Goal: Find specific page/section: Find specific page/section

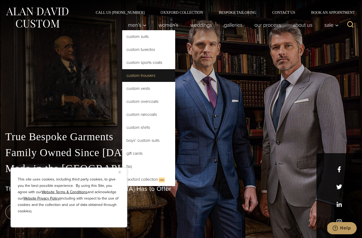
click at [145, 75] on link "Custom Trousers" at bounding box center [148, 75] width 53 height 13
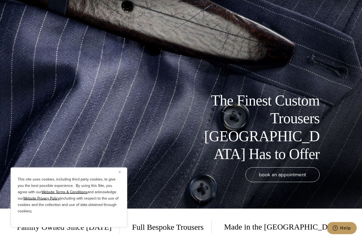
scroll to position [71, 0]
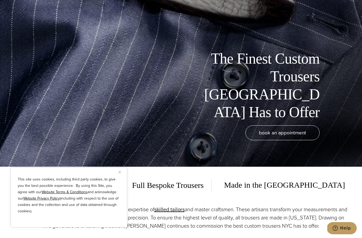
click at [118, 192] on div "This site uses cookies, including third party cookies, to give you the best pos…" at bounding box center [69, 197] width 116 height 60
click at [123, 175] on button "Close" at bounding box center [121, 172] width 6 height 6
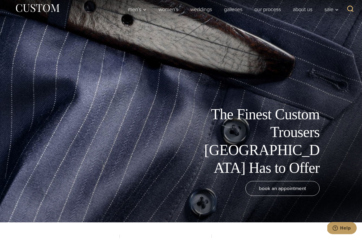
scroll to position [0, 0]
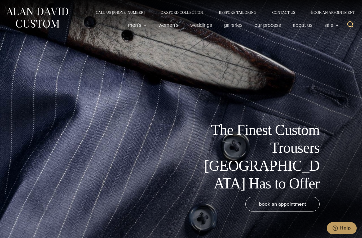
click at [279, 11] on link "Contact Us" at bounding box center [283, 13] width 39 height 4
